Goal: Download file/media

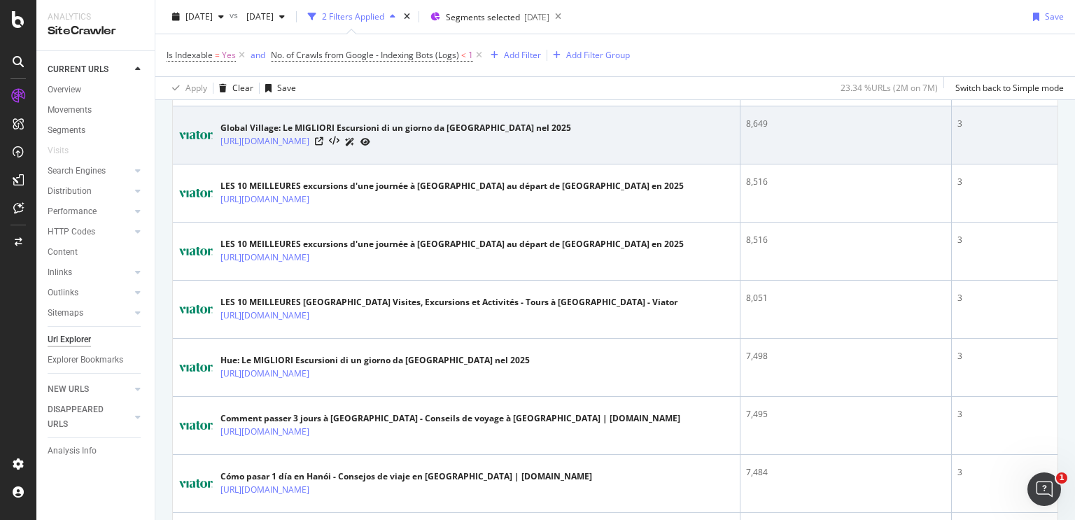
scroll to position [839, 0]
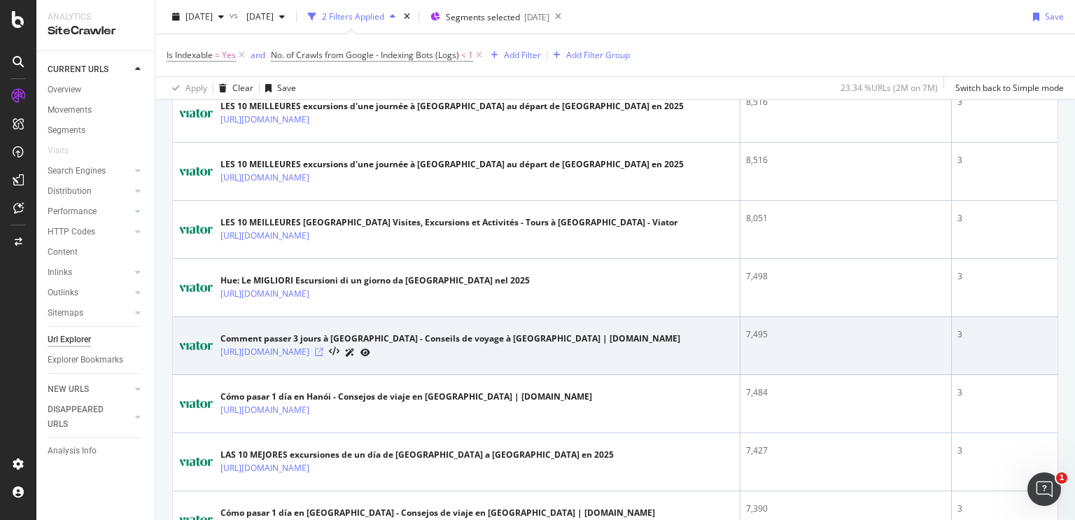
click at [323, 348] on icon at bounding box center [319, 352] width 8 height 8
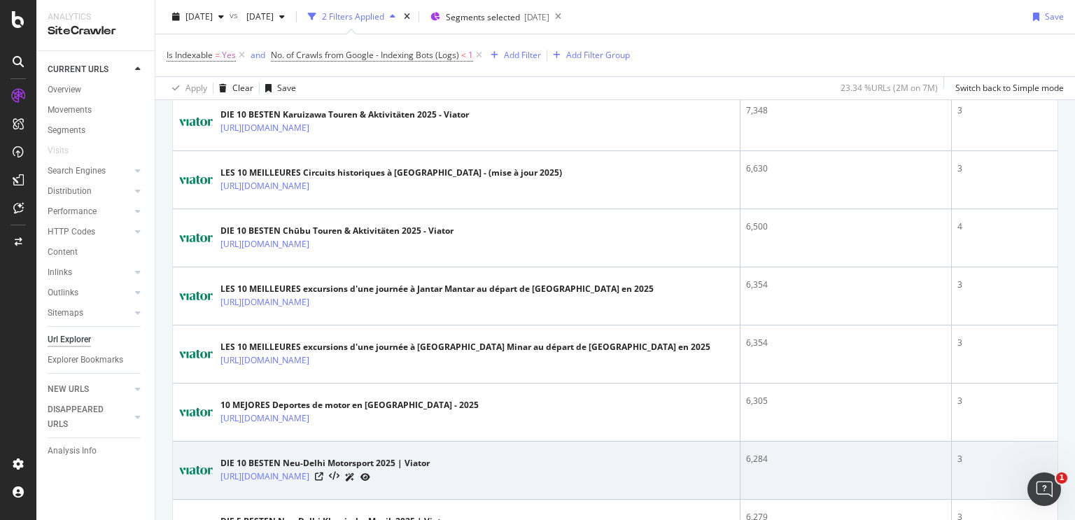
scroll to position [1539, 0]
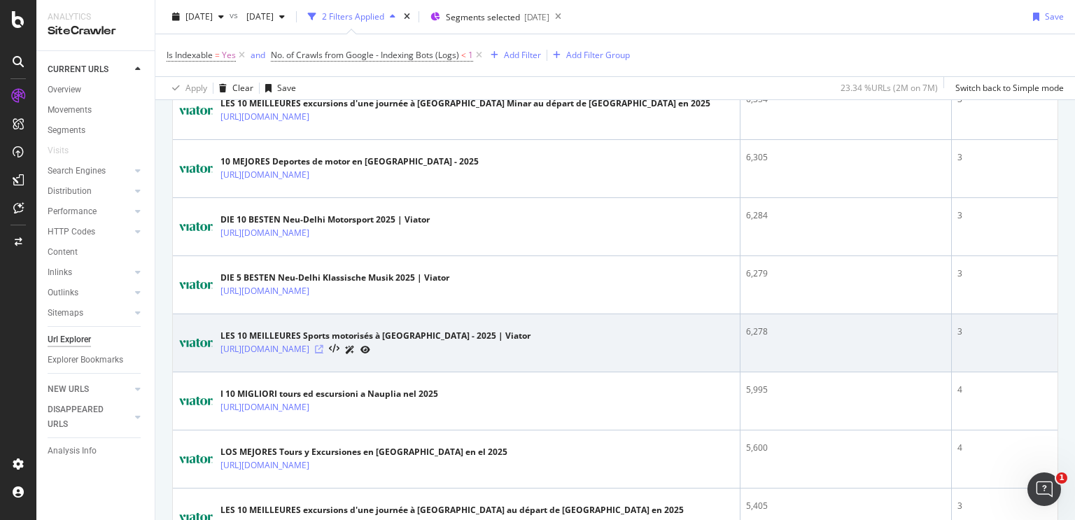
click at [323, 345] on icon at bounding box center [319, 349] width 8 height 8
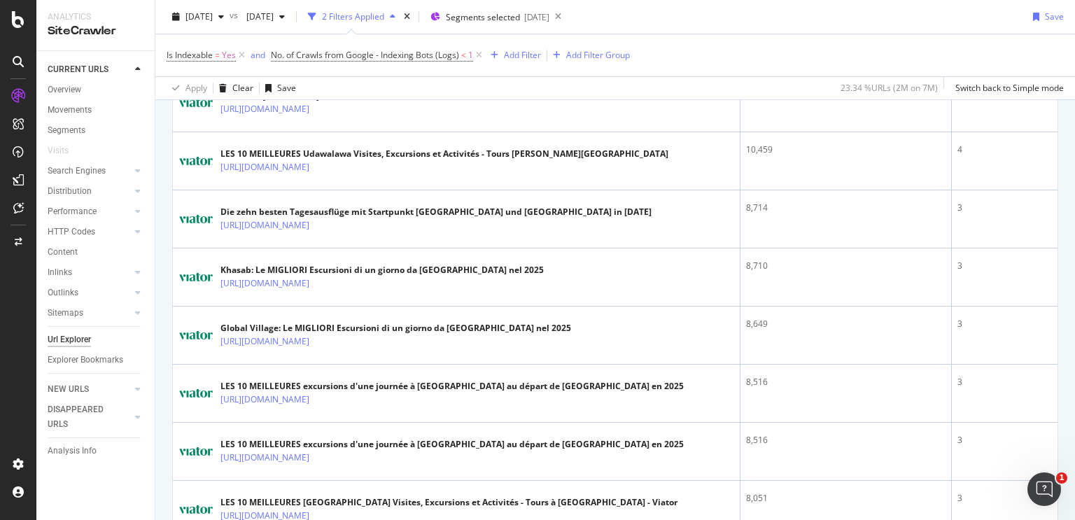
scroll to position [0, 0]
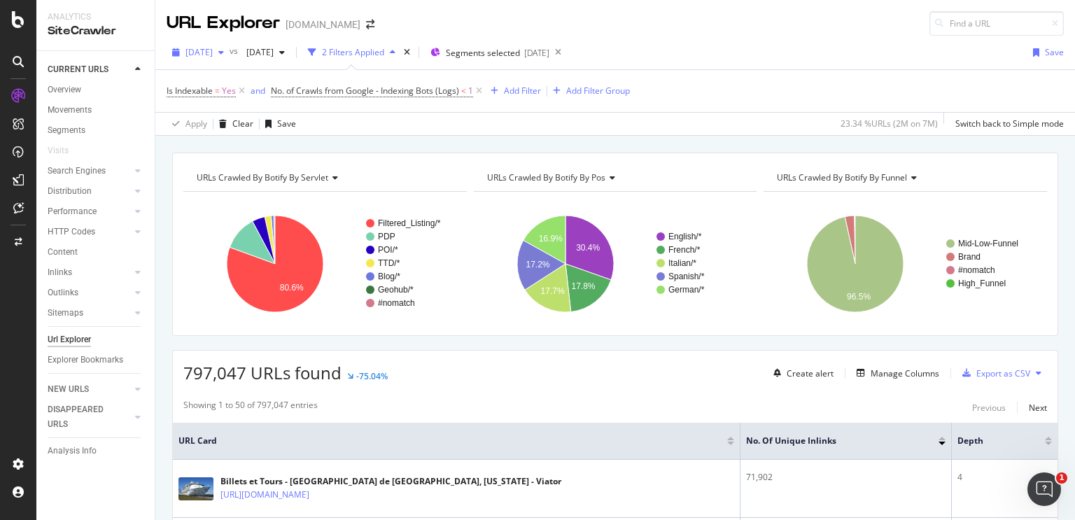
click at [213, 57] on span "[DATE]" at bounding box center [198, 52] width 27 height 12
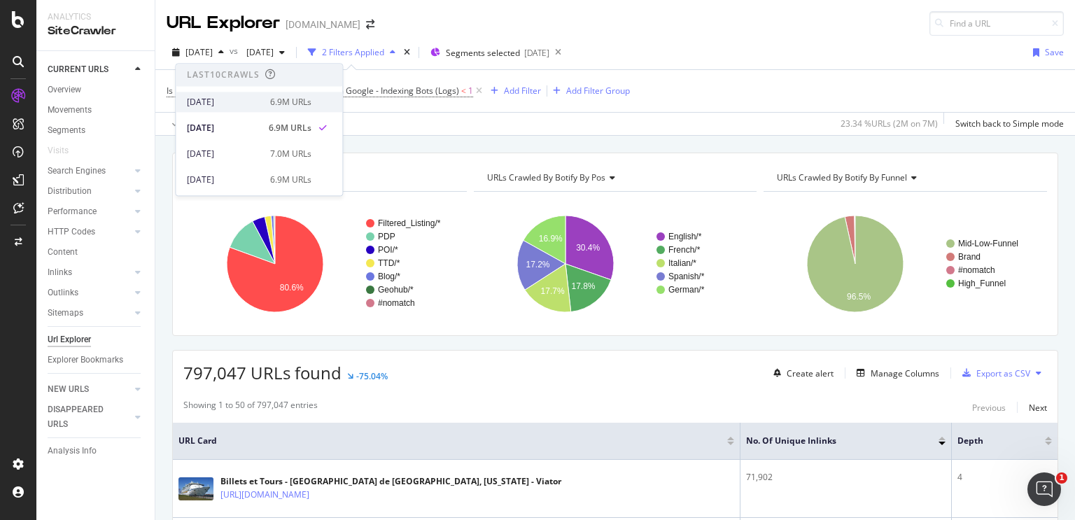
click at [229, 102] on div "[DATE]" at bounding box center [224, 102] width 75 height 13
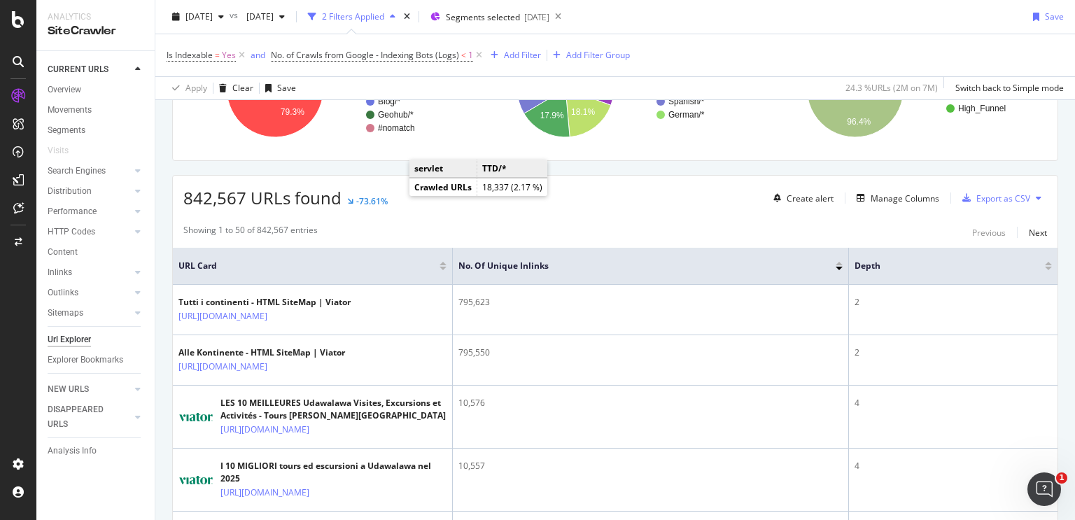
scroll to position [280, 0]
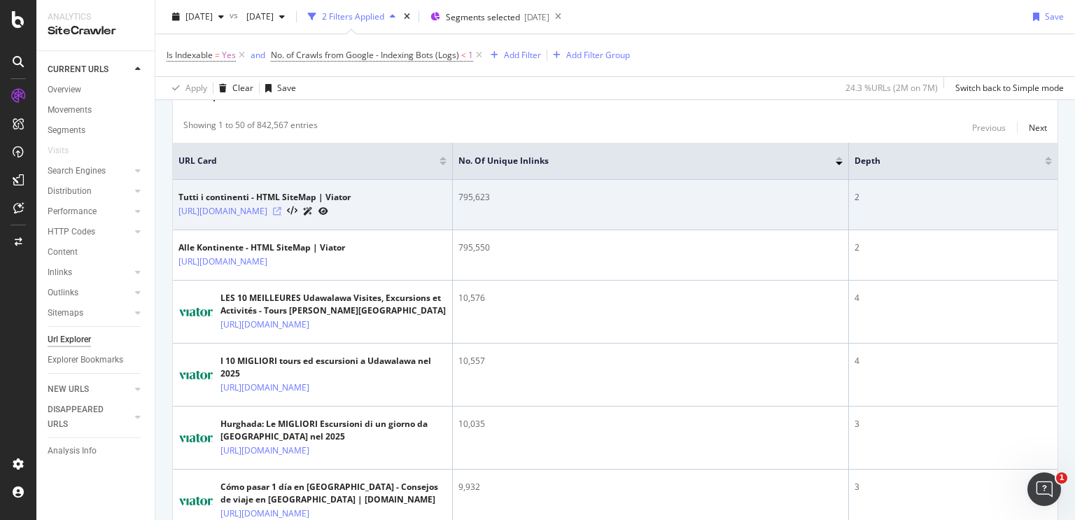
click at [281, 211] on icon at bounding box center [277, 211] width 8 height 8
drag, startPoint x: 864, startPoint y: 202, endPoint x: 854, endPoint y: 200, distance: 10.0
click at [854, 200] on div "2" at bounding box center [952, 197] width 197 height 13
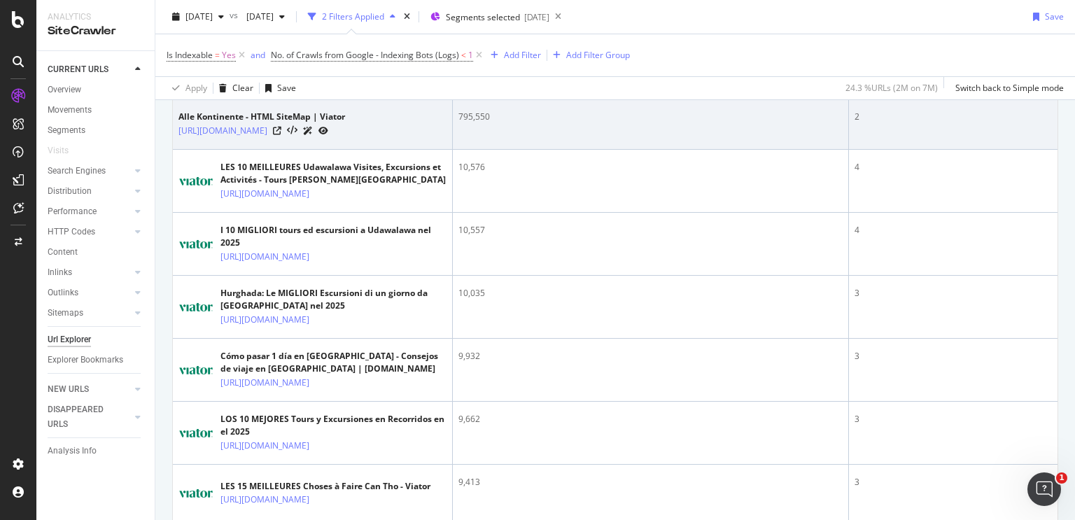
scroll to position [420, 0]
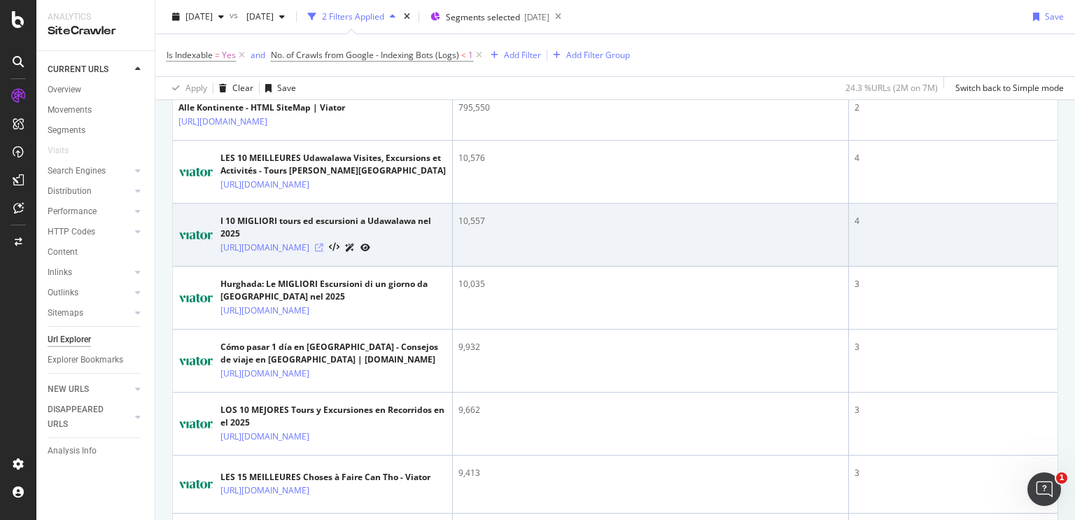
click at [323, 252] on icon at bounding box center [319, 247] width 8 height 8
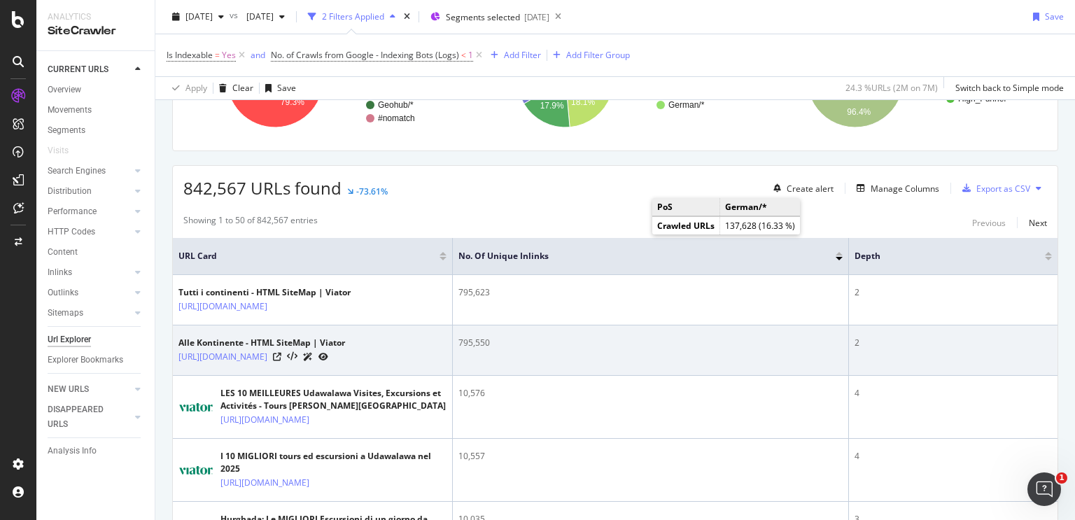
scroll to position [210, 0]
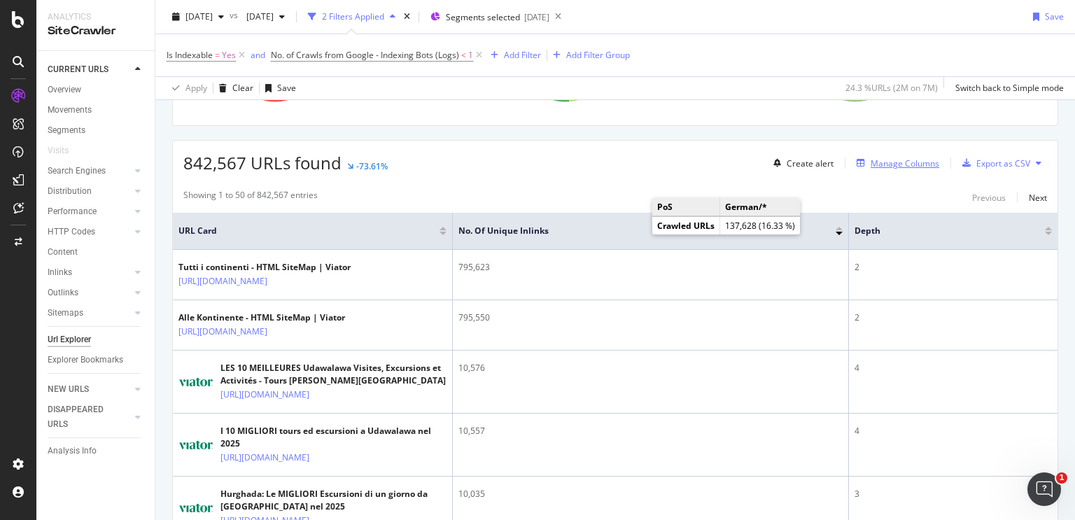
click at [890, 164] on div "Manage Columns" at bounding box center [904, 163] width 69 height 12
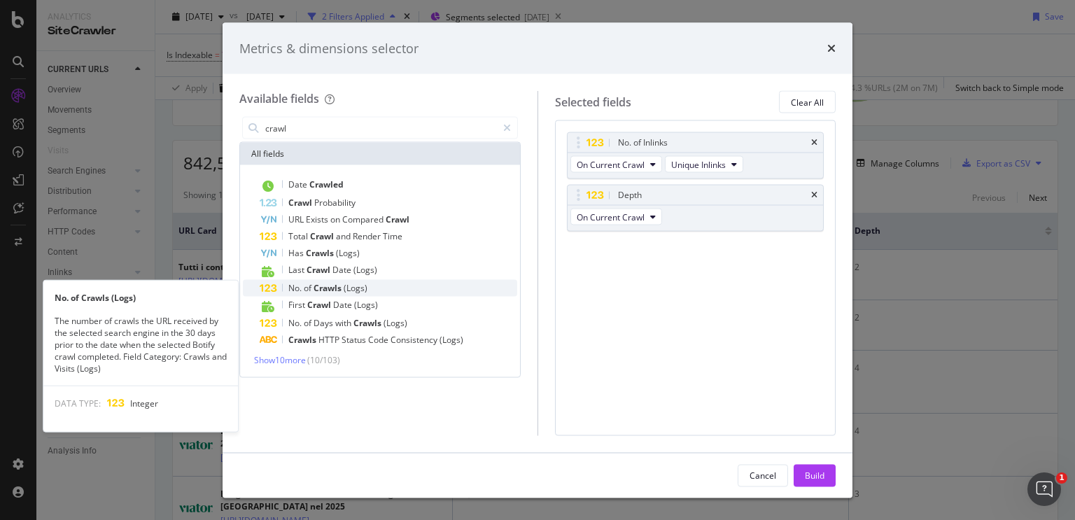
type input "crawl"
click at [367, 284] on div "No. of Crawls (Logs)" at bounding box center [388, 288] width 257 height 17
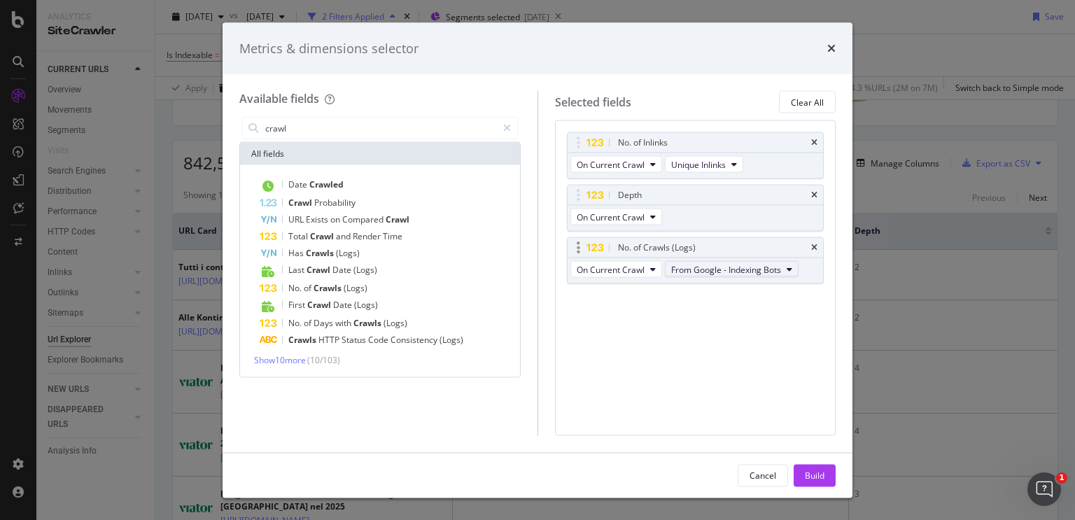
click at [768, 269] on span "From Google - Indexing Bots" at bounding box center [726, 269] width 110 height 12
click at [616, 323] on div "No. of Inlinks On Current Crawl Unique Inlinks Depth On Current Crawl No. of Cr…" at bounding box center [695, 277] width 281 height 315
click at [826, 474] on button "Build" at bounding box center [814, 475] width 42 height 22
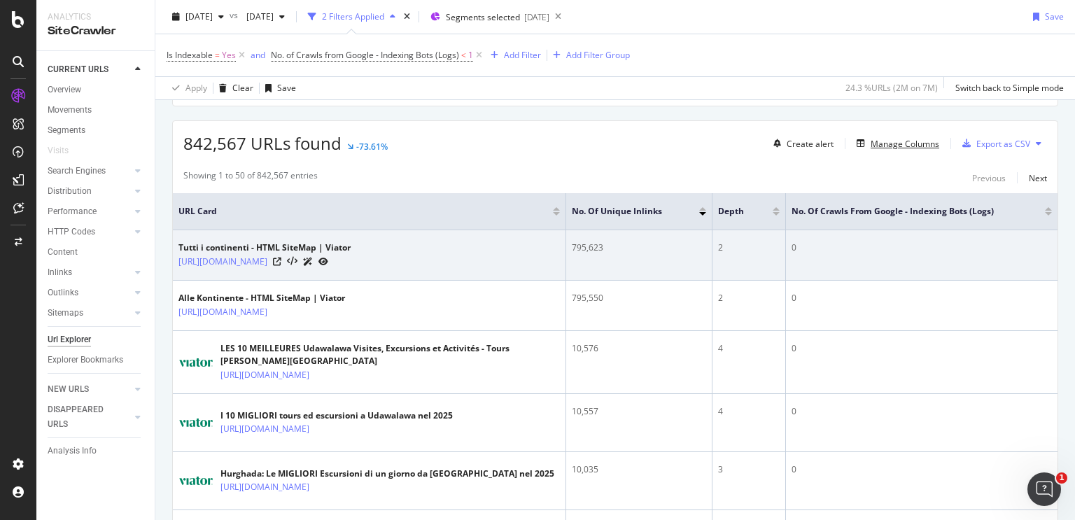
scroll to position [227, 0]
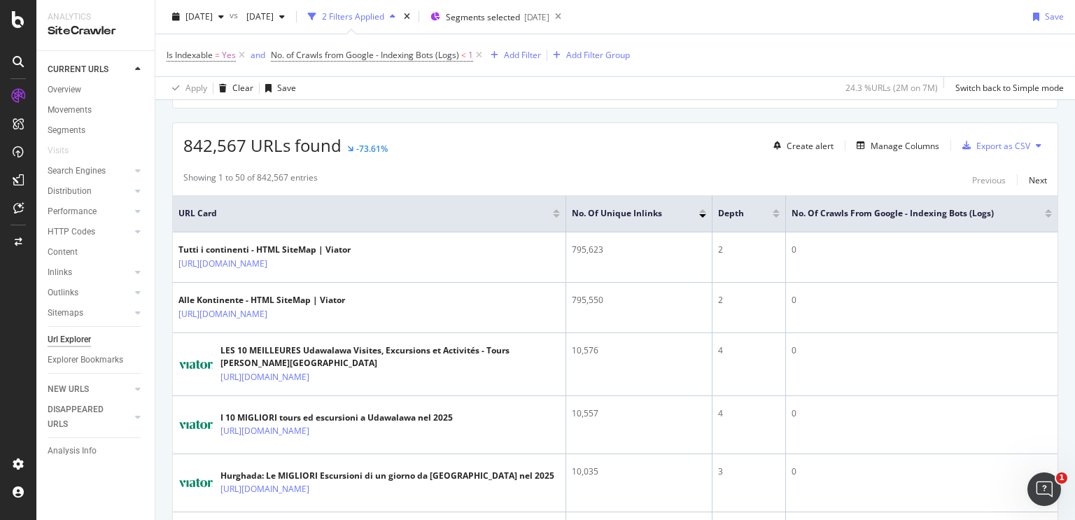
click at [1044, 211] on div at bounding box center [1047, 213] width 7 height 8
click at [1044, 209] on div at bounding box center [1047, 210] width 7 height 3
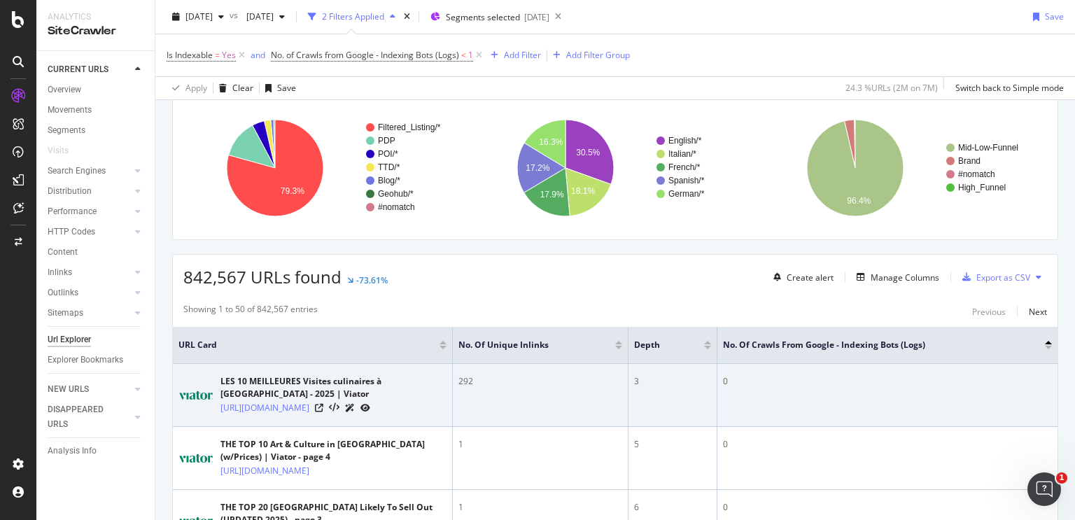
scroll to position [178, 0]
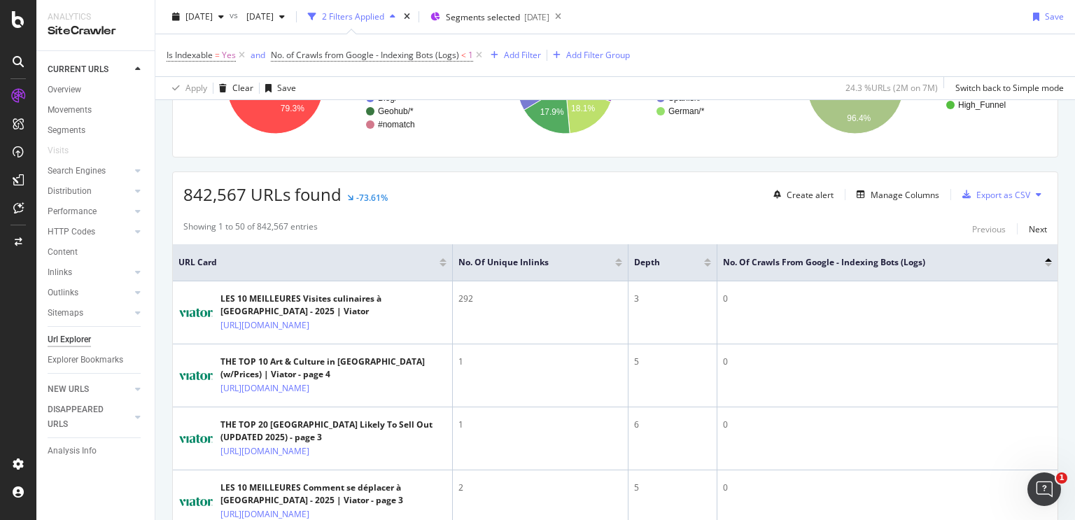
click at [618, 260] on div at bounding box center [618, 259] width 7 height 3
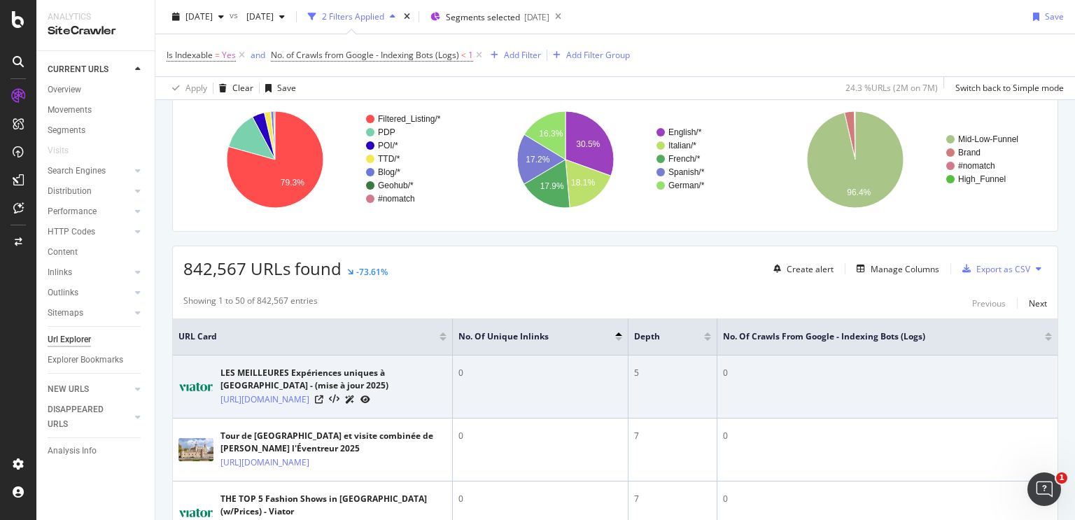
scroll to position [210, 0]
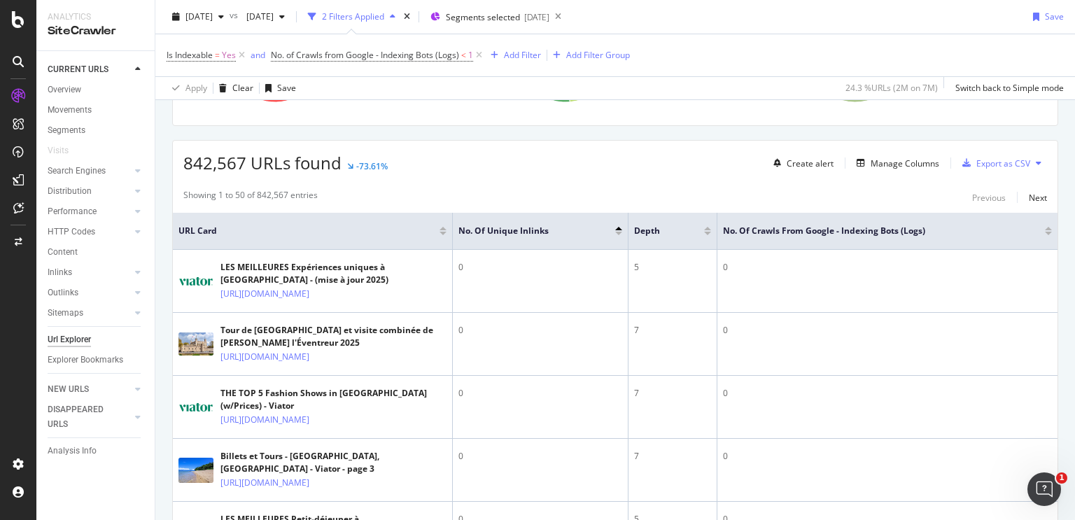
click at [619, 234] on div at bounding box center [618, 233] width 7 height 3
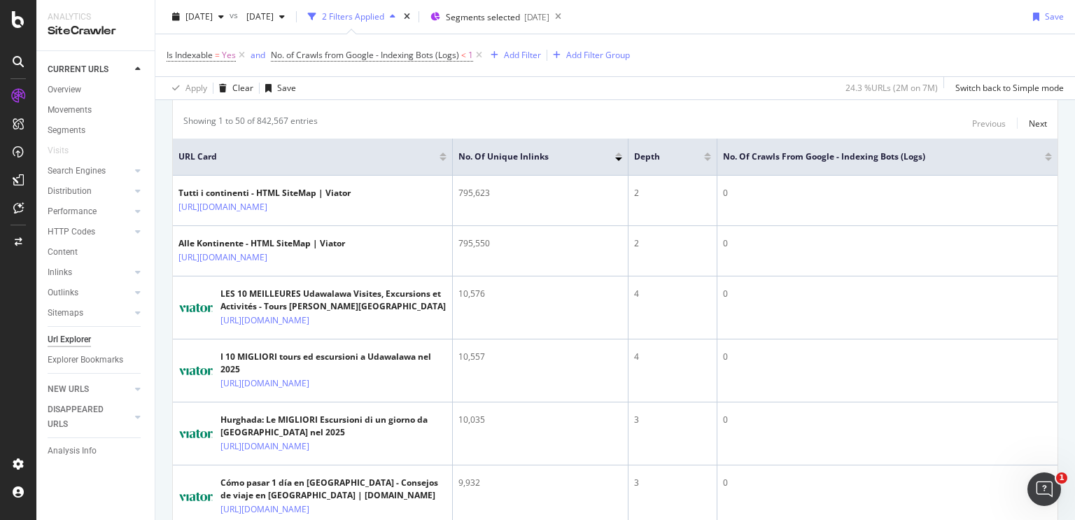
scroll to position [370, 0]
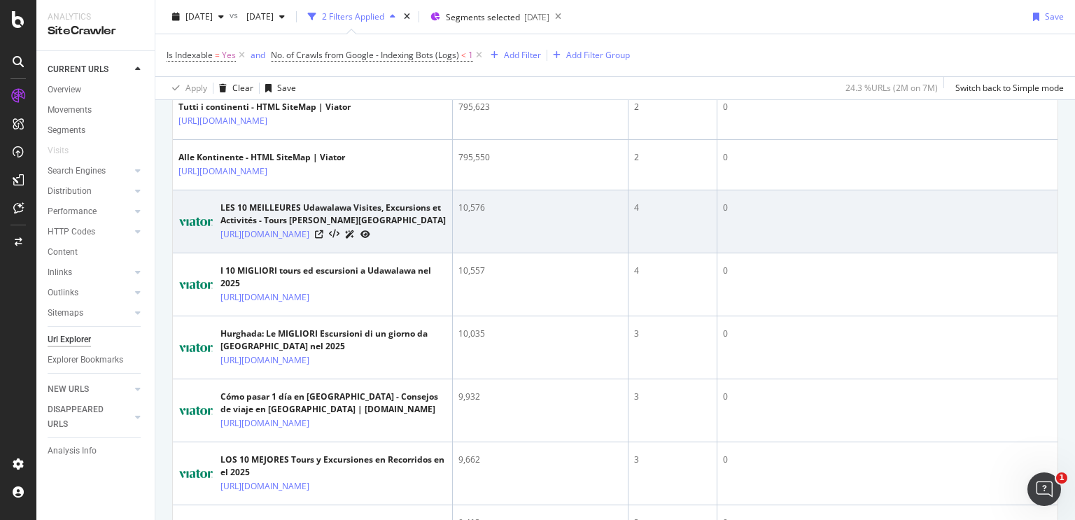
click at [390, 237] on div "[URL][DOMAIN_NAME]" at bounding box center [333, 234] width 226 height 15
click at [323, 238] on icon at bounding box center [319, 234] width 8 height 8
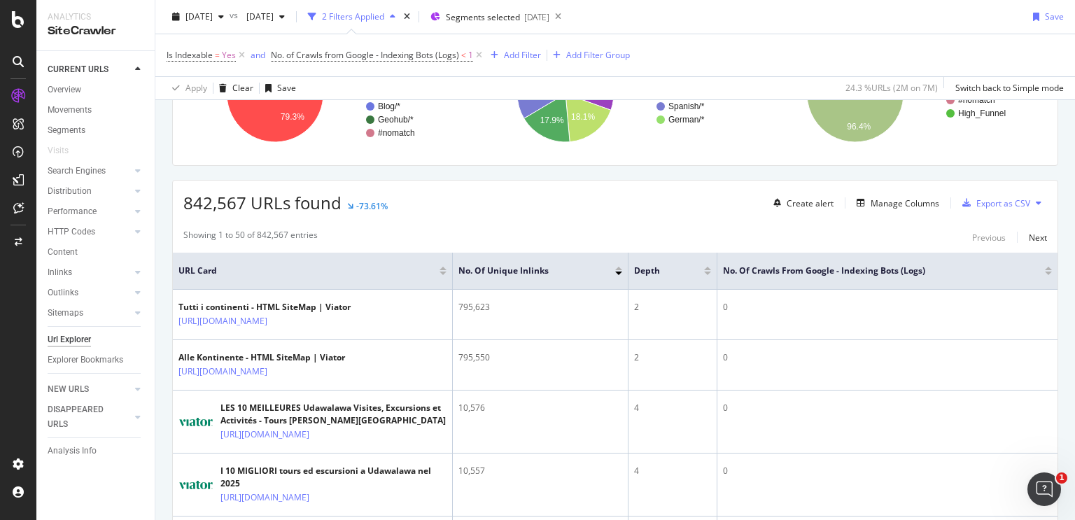
scroll to position [255, 0]
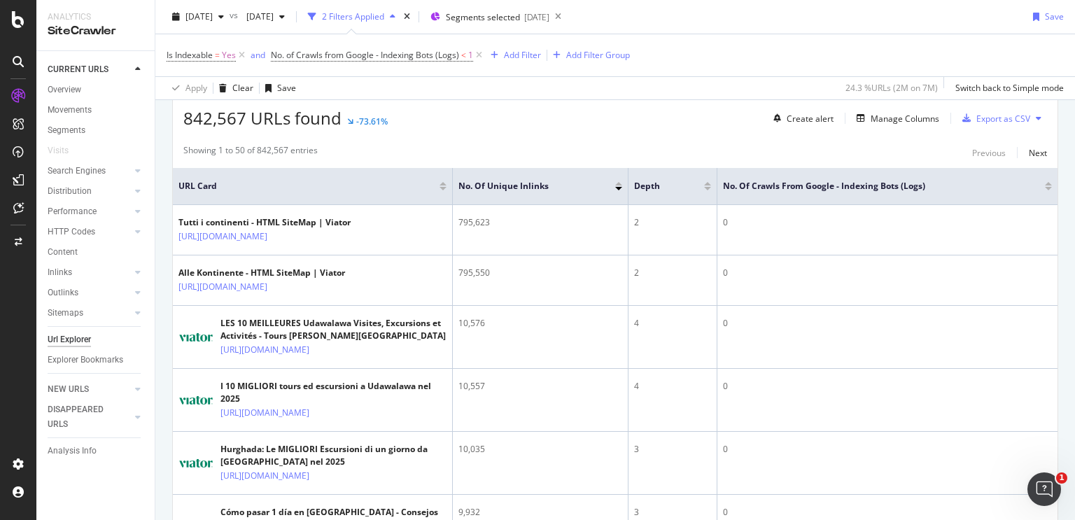
click at [1035, 119] on icon at bounding box center [1038, 118] width 6 height 8
click at [761, 51] on div "Is Indexable = Yes and No. of Crawls from Google - Indexing Bots (Logs) < 1 Add…" at bounding box center [614, 55] width 897 height 42
click at [981, 119] on div "Export as CSV" at bounding box center [1003, 119] width 54 height 12
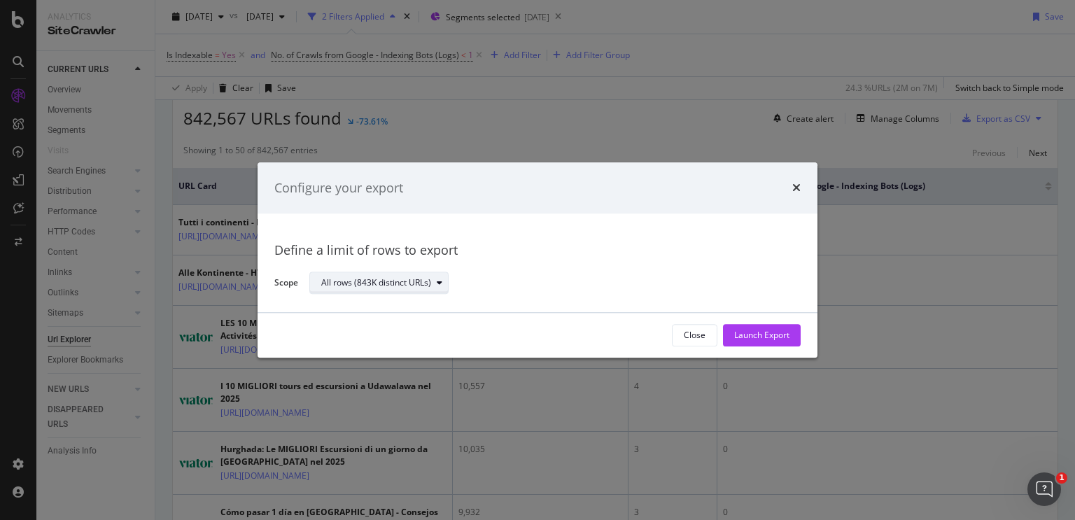
click at [414, 282] on div "All rows (843K distinct URLs)" at bounding box center [376, 283] width 110 height 8
click at [786, 189] on div "Configure your export" at bounding box center [537, 188] width 526 height 18
click at [806, 189] on div "Configure your export" at bounding box center [537, 188] width 560 height 52
click at [793, 188] on icon "times" at bounding box center [796, 188] width 8 height 11
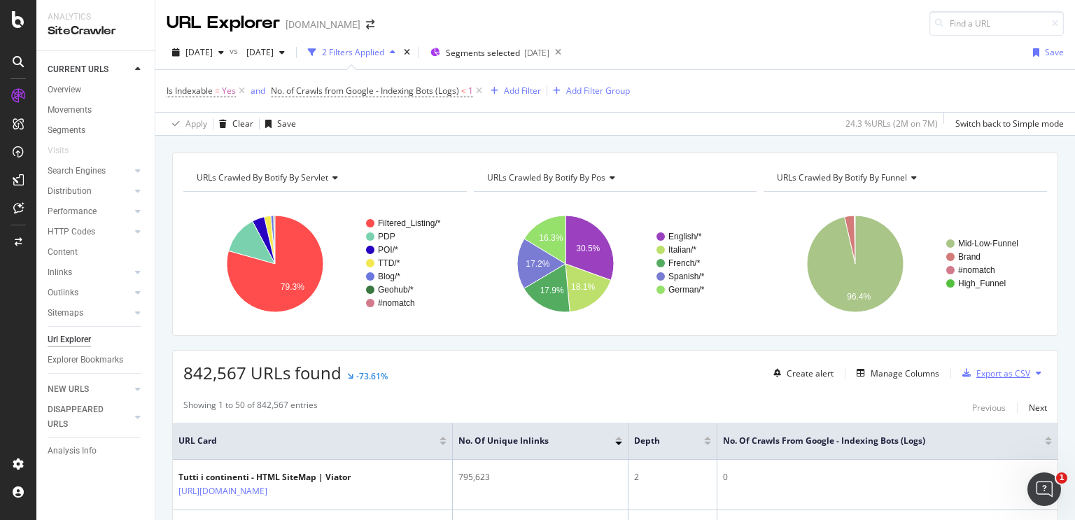
scroll to position [140, 0]
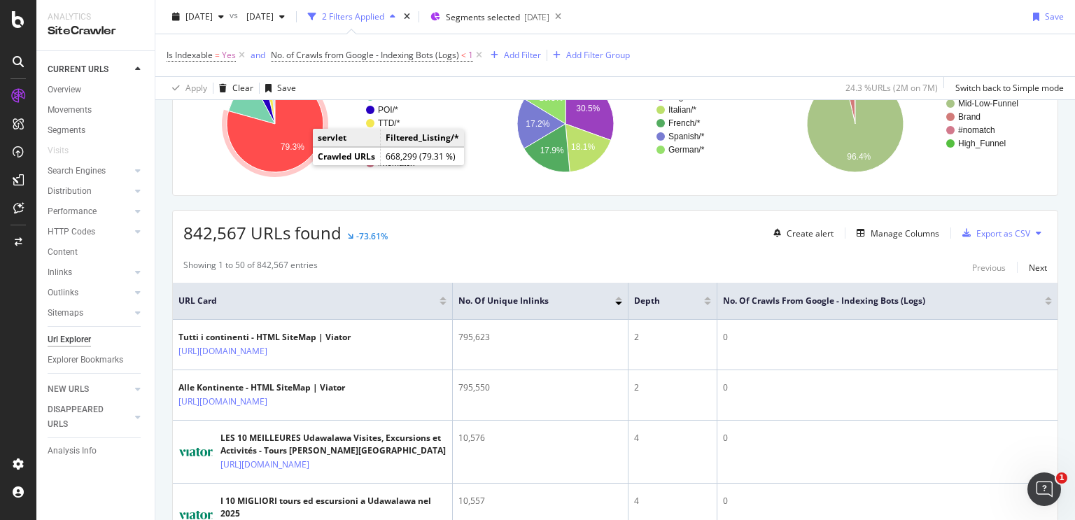
click at [290, 159] on icon "A chart." at bounding box center [275, 124] width 97 height 97
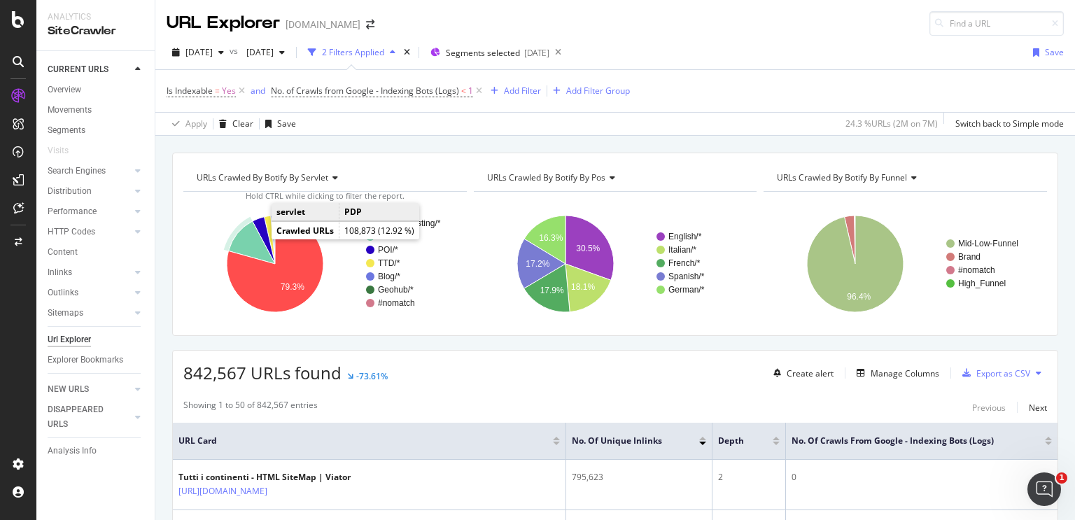
drag, startPoint x: 260, startPoint y: 237, endPoint x: 252, endPoint y: 240, distance: 8.2
click at [252, 240] on icon "A chart." at bounding box center [252, 242] width 46 height 43
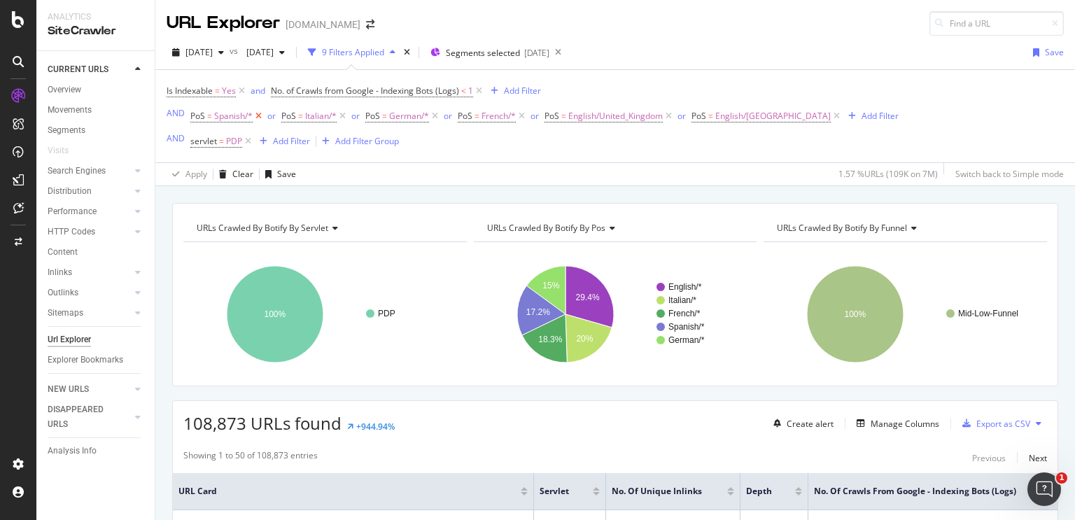
click at [253, 118] on icon at bounding box center [259, 116] width 12 height 14
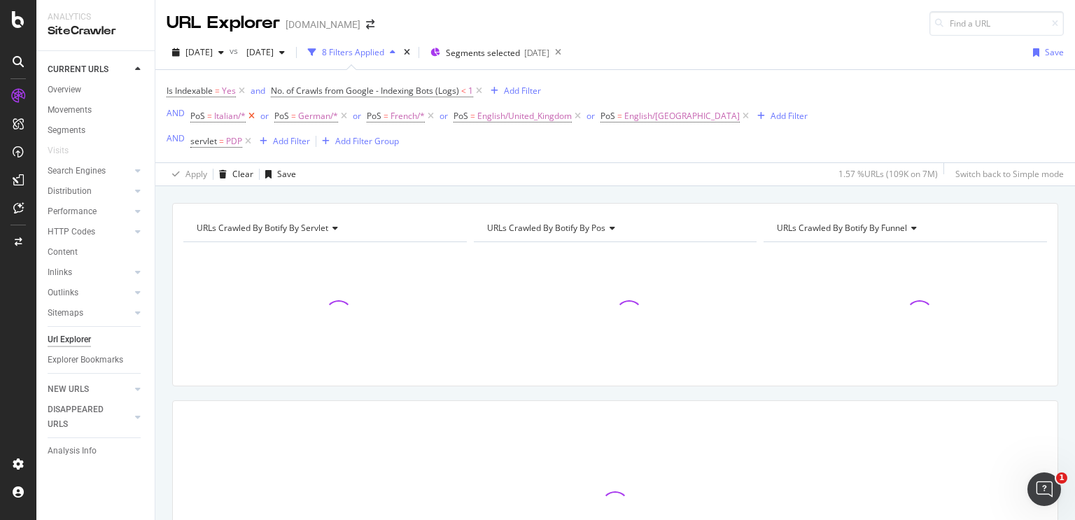
click at [253, 118] on icon at bounding box center [252, 116] width 12 height 14
click at [254, 118] on icon at bounding box center [260, 116] width 12 height 14
click at [253, 118] on icon at bounding box center [254, 116] width 12 height 14
click at [313, 114] on icon at bounding box center [315, 116] width 12 height 14
click at [330, 113] on icon at bounding box center [336, 116] width 12 height 14
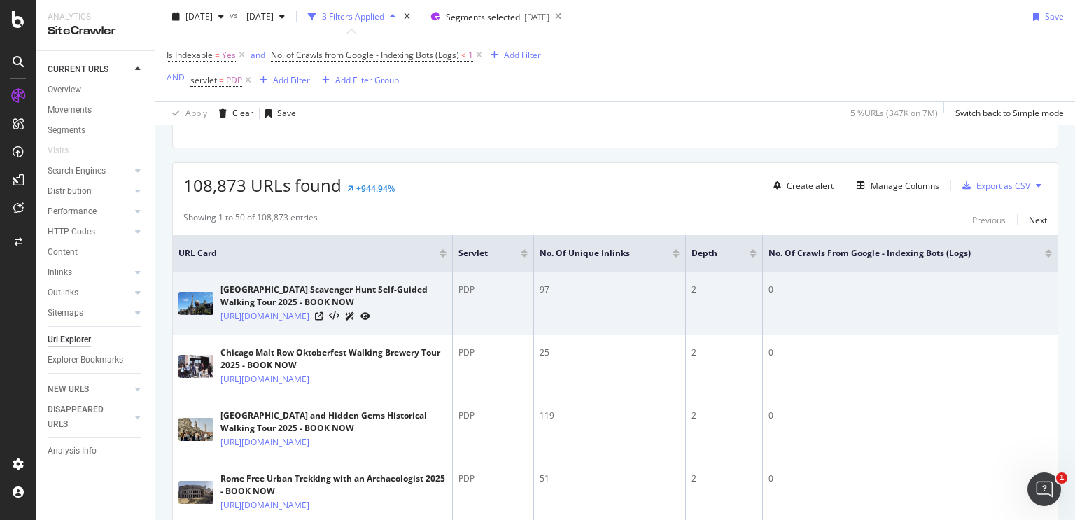
scroll to position [210, 0]
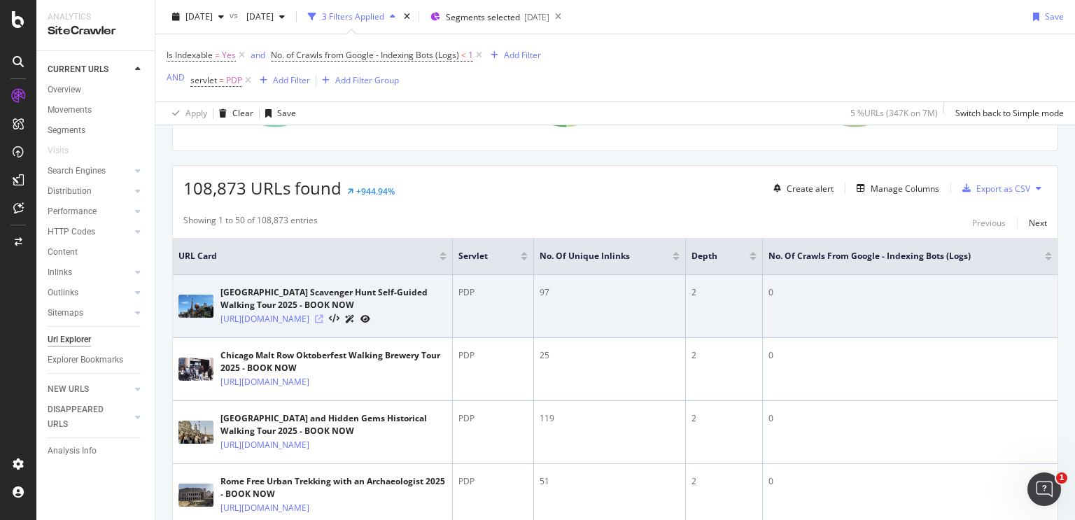
click at [323, 323] on icon at bounding box center [319, 319] width 8 height 8
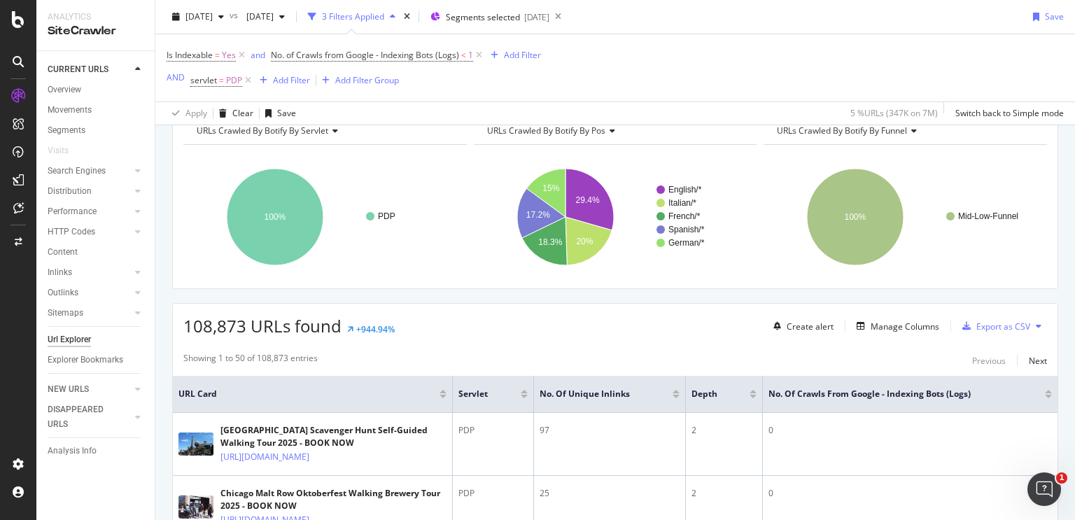
scroll to position [70, 0]
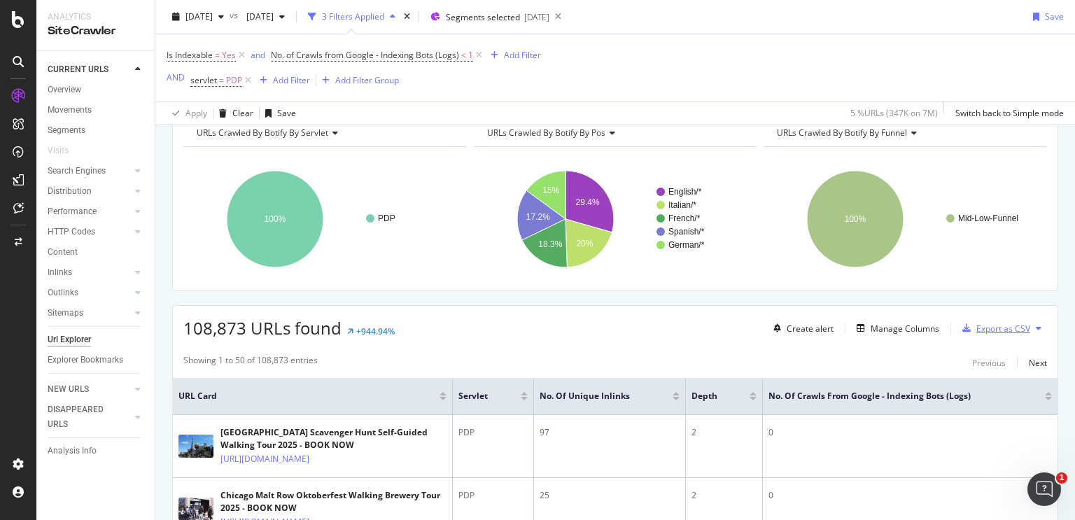
click at [1010, 328] on div "Export as CSV" at bounding box center [1003, 329] width 54 height 12
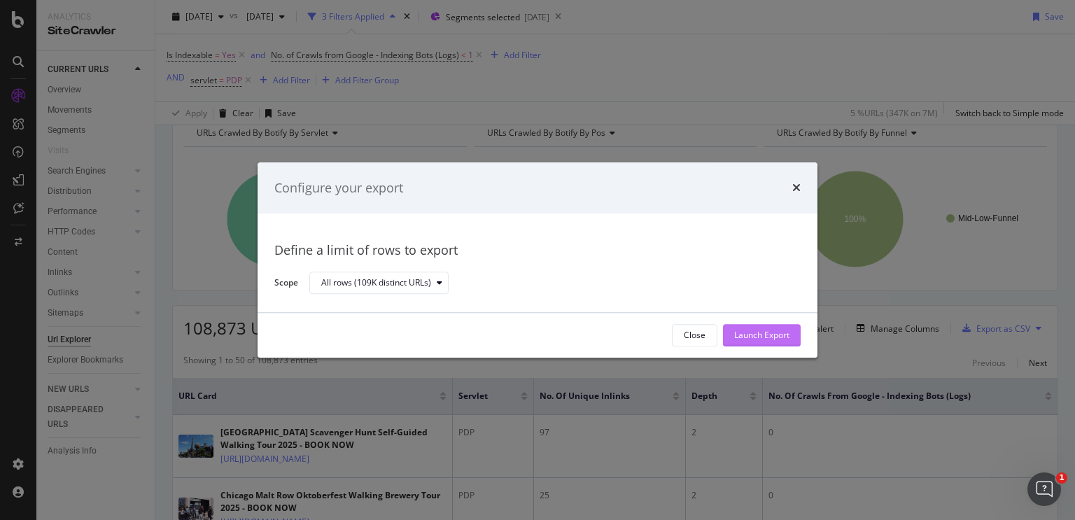
click at [770, 341] on div "Launch Export" at bounding box center [761, 336] width 55 height 12
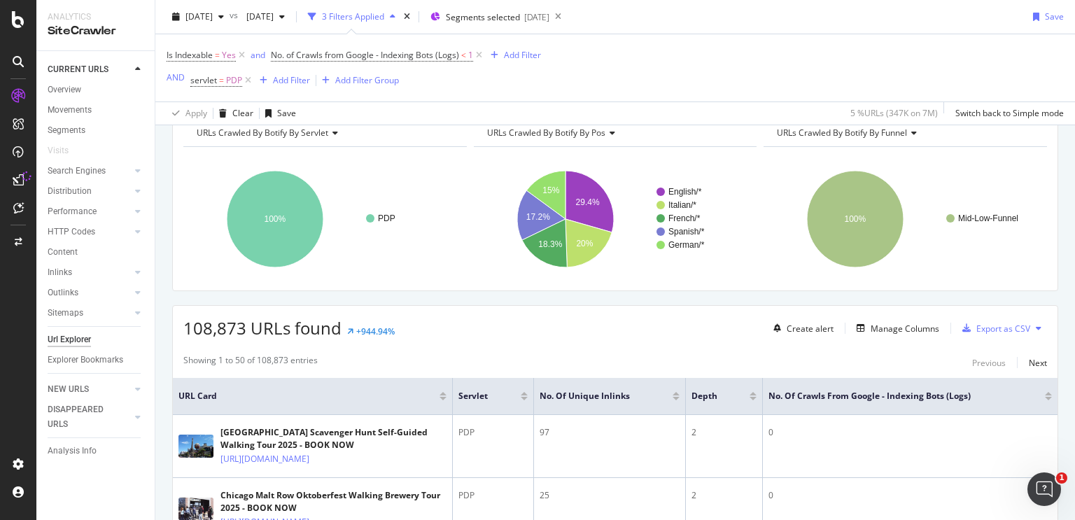
click at [1035, 330] on icon at bounding box center [1038, 328] width 6 height 8
click at [976, 325] on div "Export as CSV" at bounding box center [1003, 329] width 54 height 12
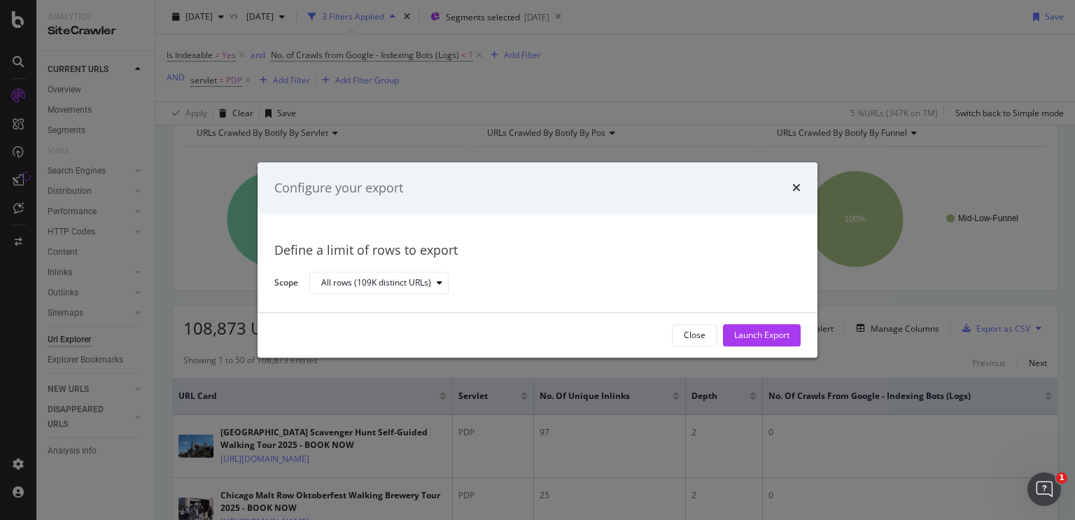
click at [914, 294] on div "Configure your export Define a limit of rows to export Scope All rows (109K dis…" at bounding box center [537, 260] width 1075 height 520
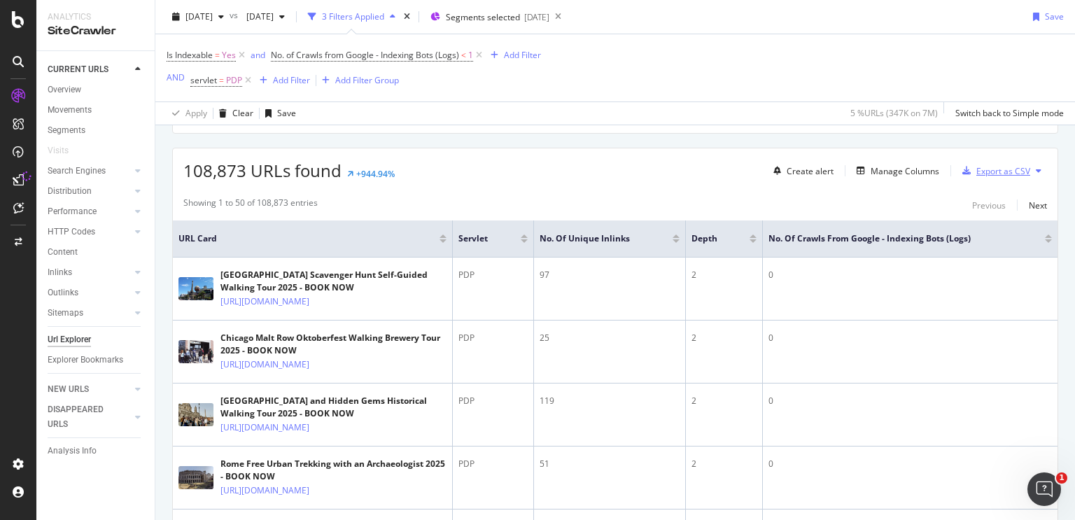
scroll to position [210, 0]
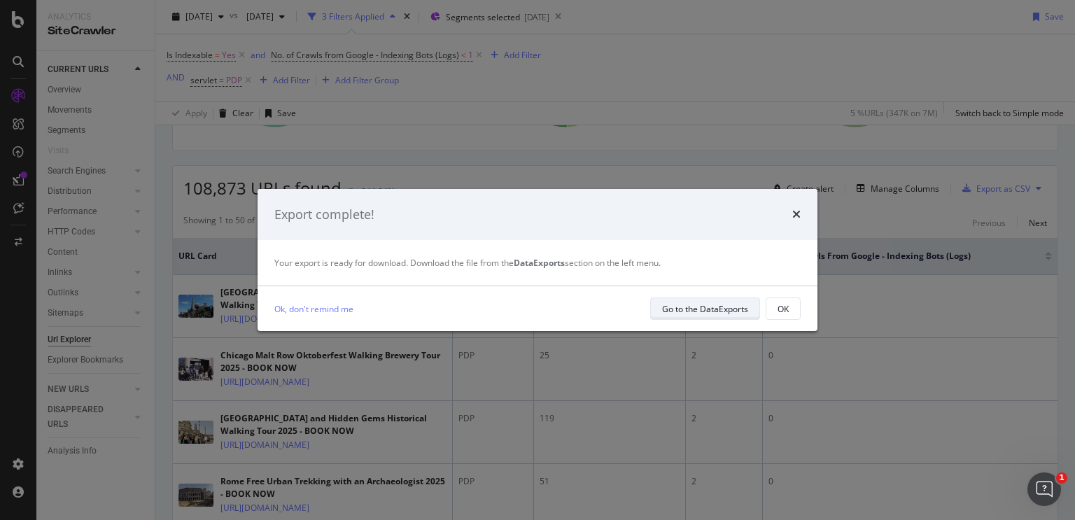
click at [714, 310] on div "Go to the DataExports" at bounding box center [705, 309] width 86 height 12
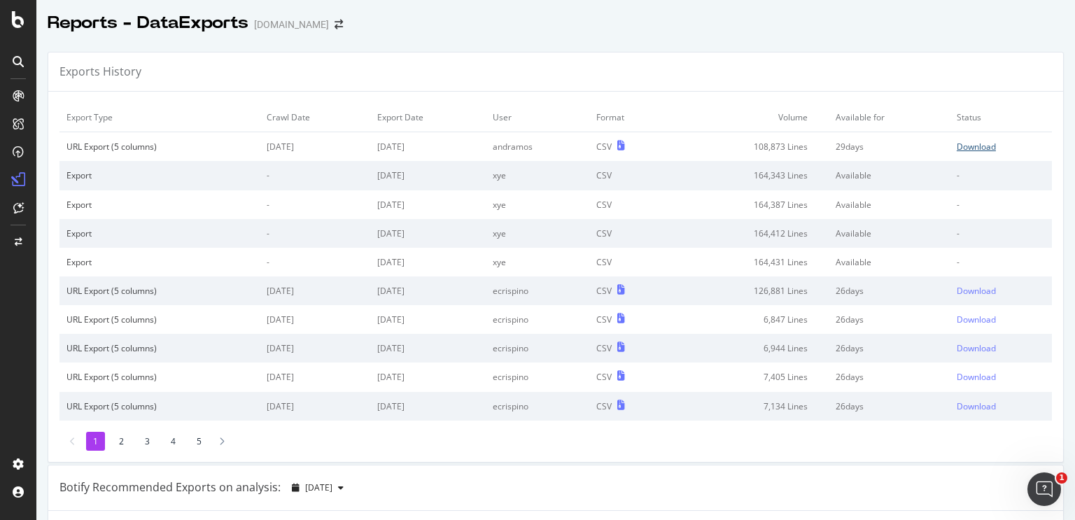
click at [956, 146] on div "Download" at bounding box center [975, 147] width 39 height 12
